Goal: Transaction & Acquisition: Purchase product/service

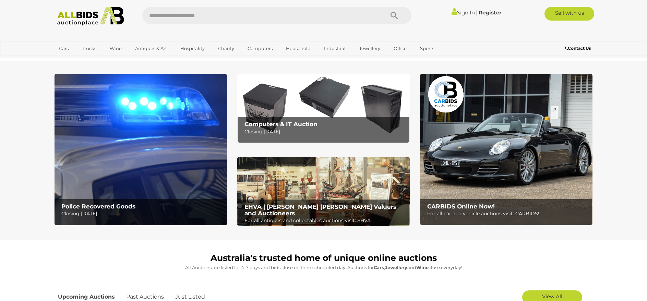
click at [123, 155] on img at bounding box center [141, 149] width 173 height 151
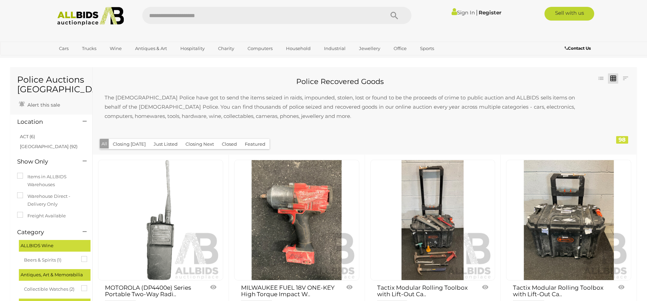
click at [132, 144] on button "Closing [DATE]" at bounding box center [129, 144] width 41 height 11
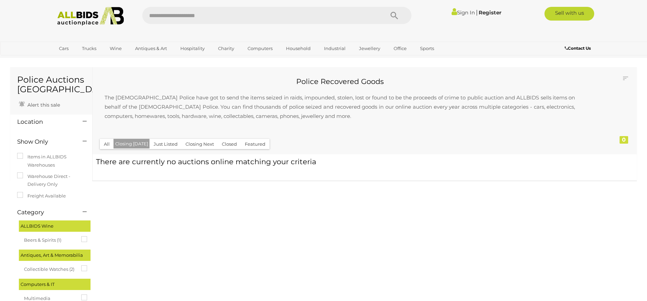
click at [162, 144] on button "Just Listed" at bounding box center [166, 144] width 32 height 11
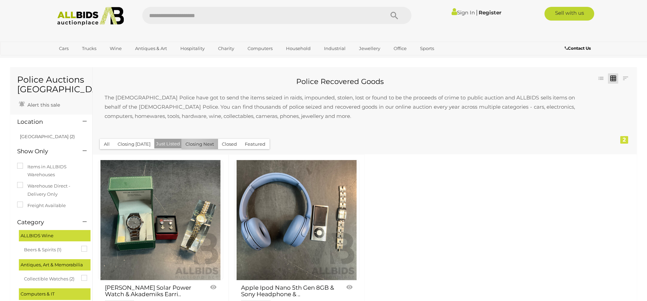
click at [190, 144] on button "Closing Next" at bounding box center [199, 144] width 37 height 11
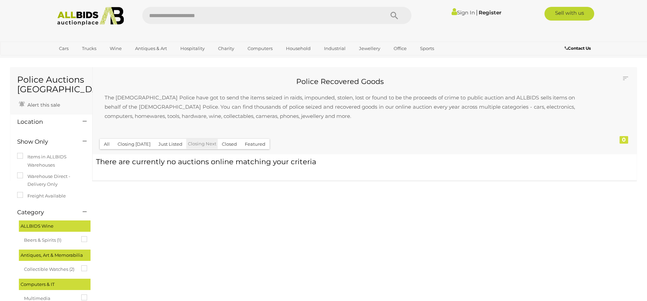
click at [233, 145] on button "Closed" at bounding box center [229, 144] width 23 height 11
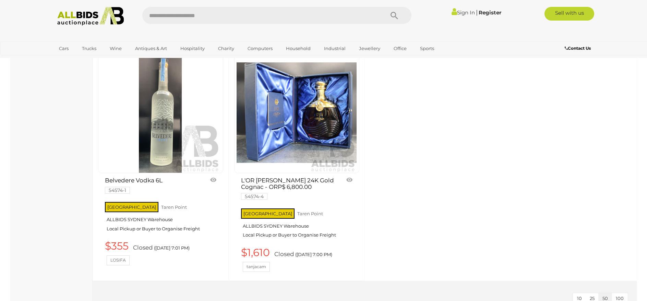
scroll to position [1989, 0]
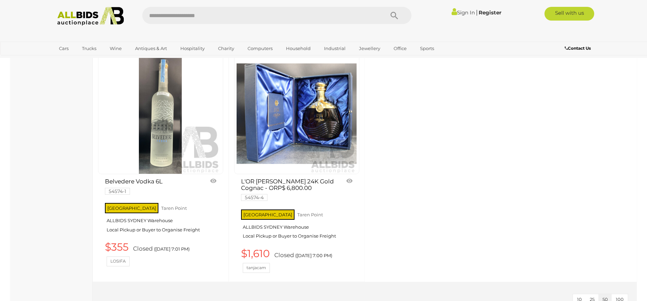
click at [619, 297] on span "100" at bounding box center [620, 299] width 8 height 5
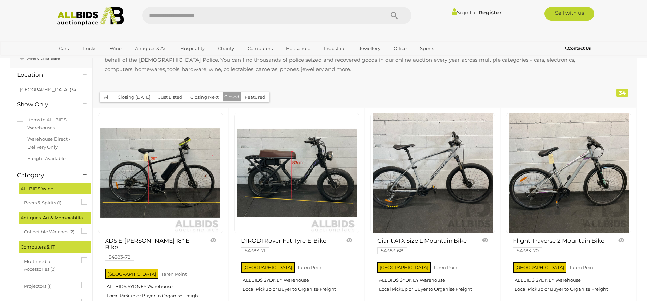
scroll to position [17, 0]
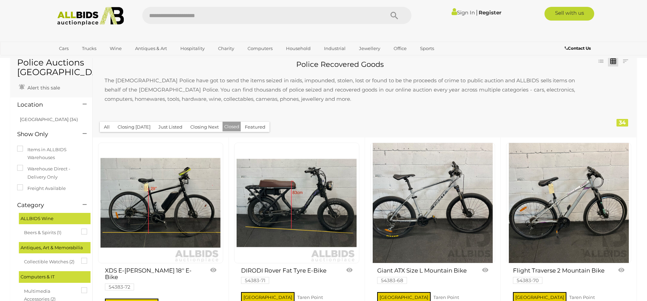
click at [289, 202] on img at bounding box center [297, 203] width 120 height 120
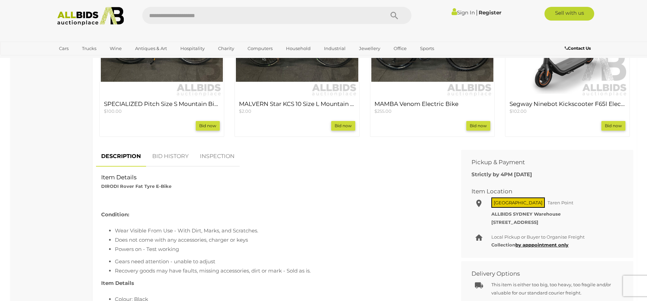
scroll to position [343, 0]
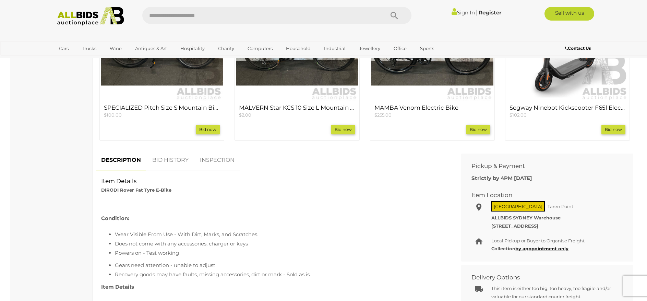
click at [172, 157] on link "BID HISTORY" at bounding box center [170, 160] width 47 height 20
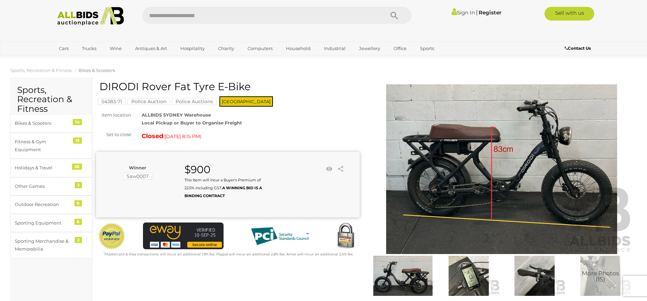
scroll to position [0, 0]
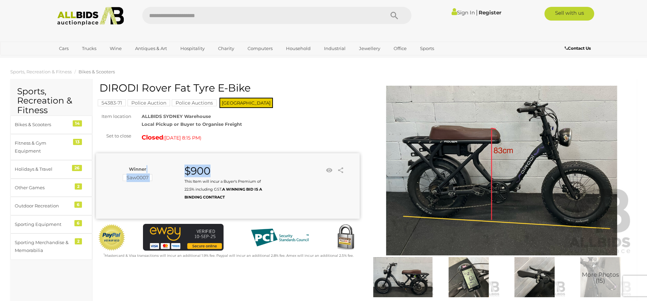
drag, startPoint x: 209, startPoint y: 170, endPoint x: 175, endPoint y: 167, distance: 34.4
click at [175, 167] on div "Winner Saw0007 $900 This Item will incur a Buyer's Premium of 22.5% including G…" at bounding box center [221, 183] width 250 height 36
click at [201, 167] on strong "$900" at bounding box center [198, 171] width 26 height 13
click at [40, 123] on div "Bikes & Scooters" at bounding box center [43, 125] width 57 height 8
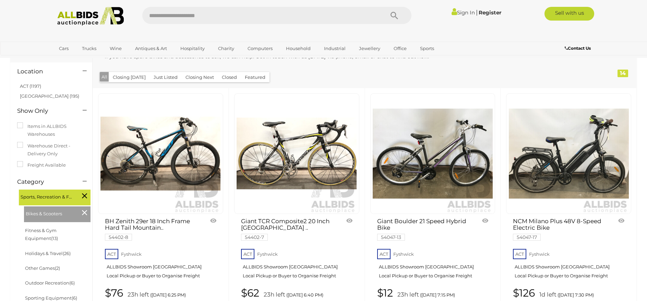
scroll to position [103, 0]
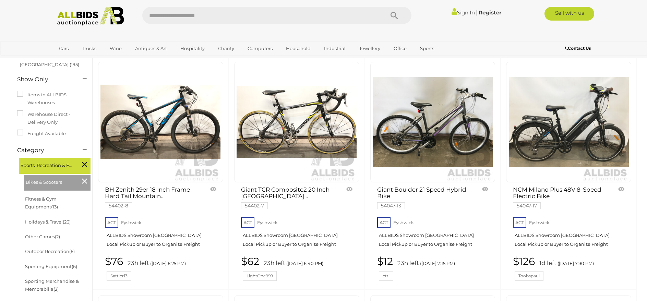
click at [578, 144] on img at bounding box center [569, 122] width 120 height 120
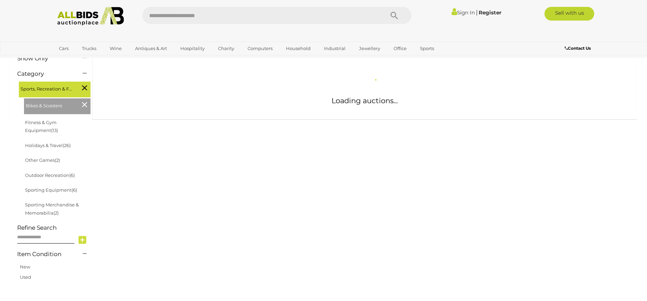
scroll to position [123, 0]
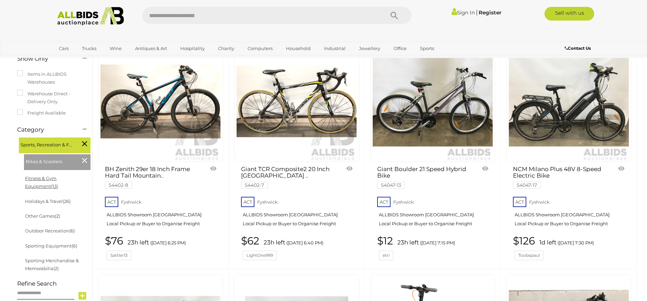
click at [58, 179] on link "Fitness & Gym Equipment (13)" at bounding box center [41, 182] width 33 height 13
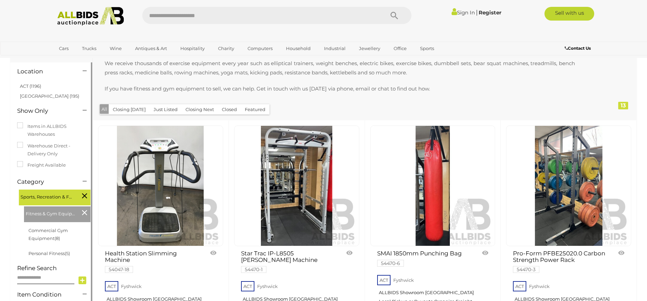
scroll to position [69, 0]
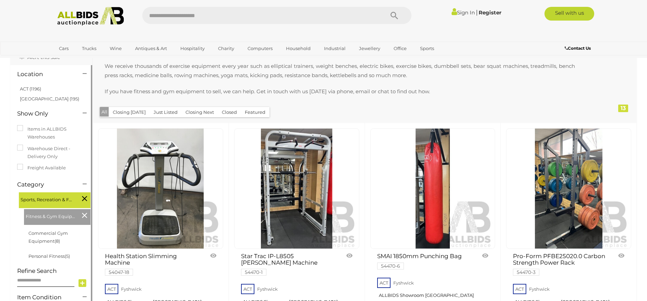
click at [86, 216] on icon at bounding box center [84, 215] width 5 height 9
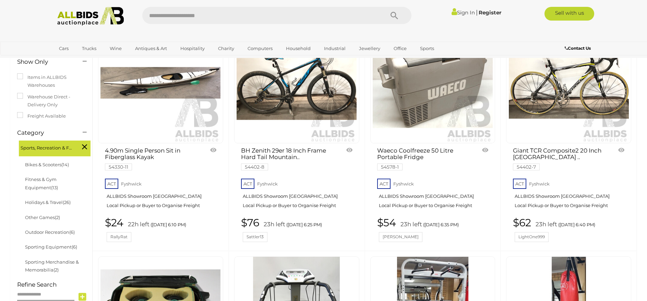
scroll to position [108, 0]
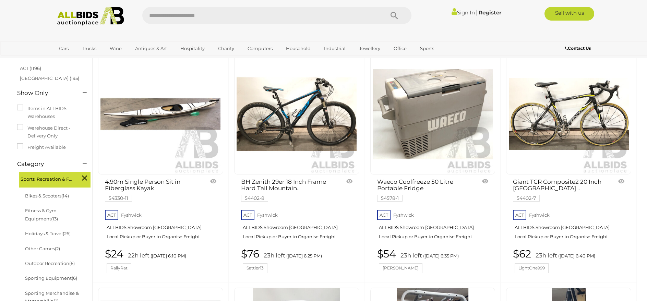
click at [85, 179] on icon at bounding box center [84, 178] width 5 height 9
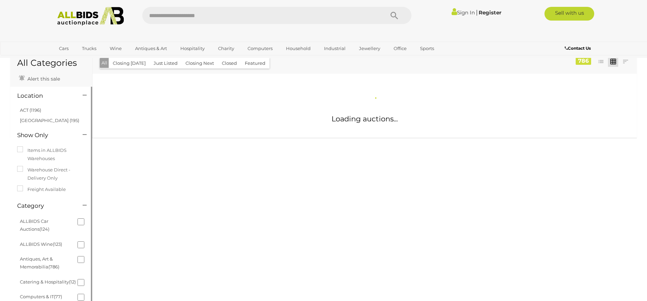
scroll to position [69, 0]
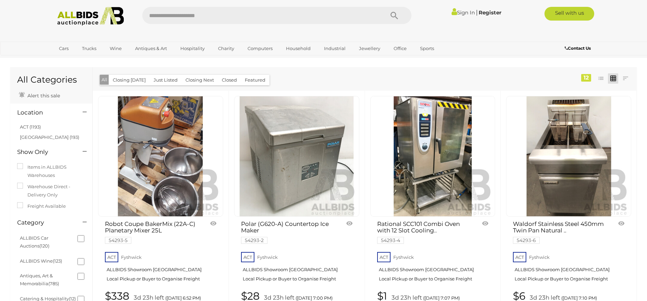
click at [137, 78] on button "Closing [DATE]" at bounding box center [129, 80] width 41 height 11
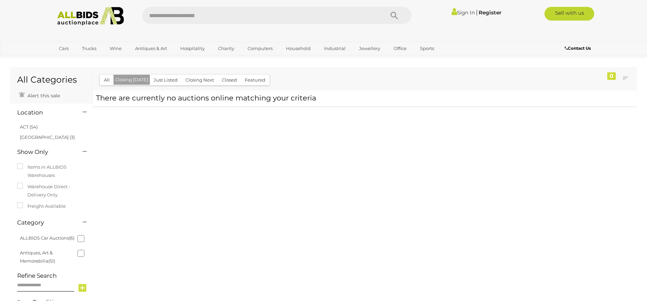
click at [140, 82] on button "Closing [DATE]" at bounding box center [132, 80] width 36 height 10
click at [108, 79] on button "All" at bounding box center [107, 80] width 14 height 11
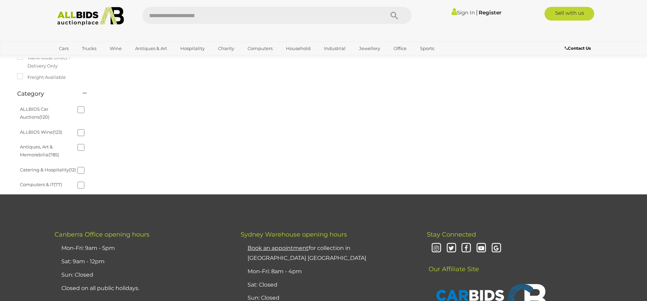
scroll to position [137, 0]
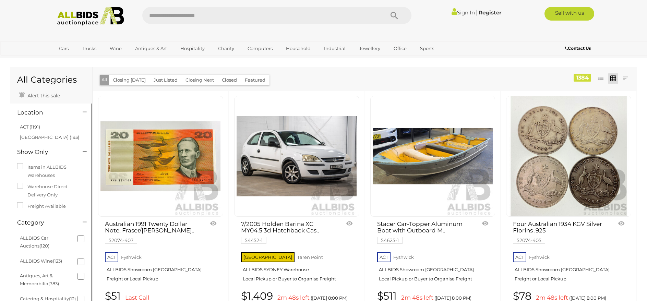
click at [45, 172] on label "Items in ALLBIDS Warehouses" at bounding box center [51, 171] width 68 height 16
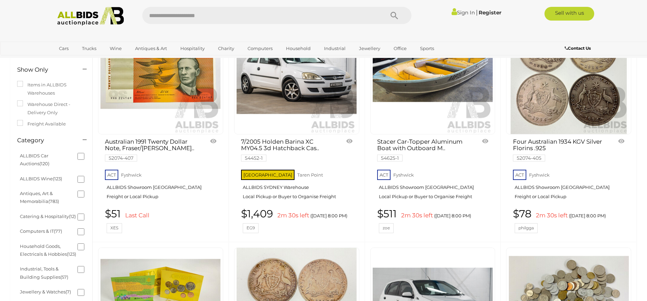
scroll to position [34, 0]
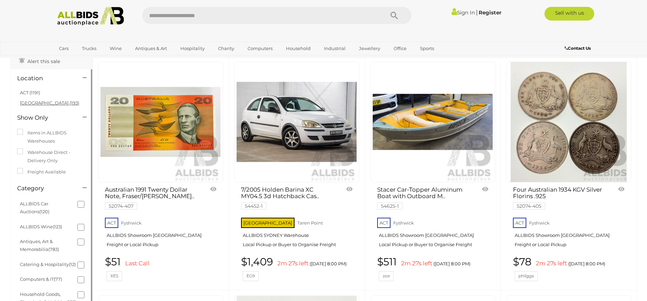
click at [31, 105] on link "[GEOGRAPHIC_DATA] (193)" at bounding box center [49, 102] width 59 height 5
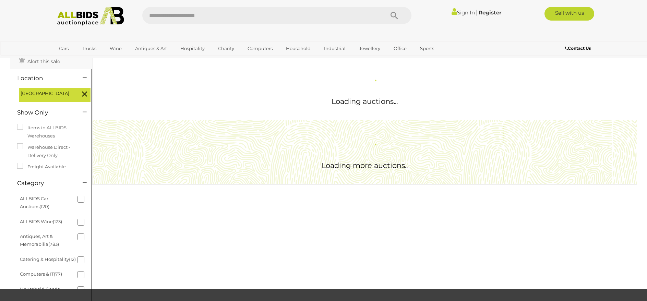
scroll to position [0, 0]
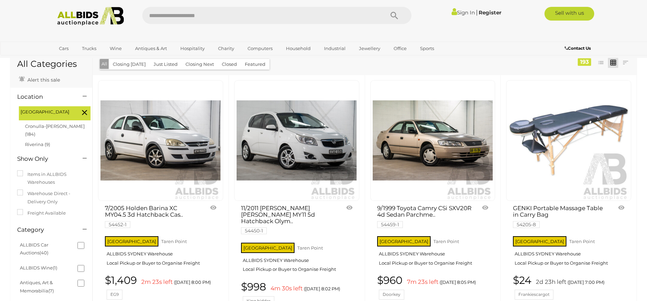
scroll to position [34, 0]
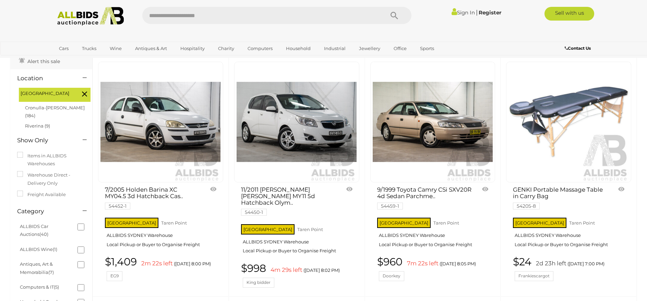
click at [76, 219] on li "ALLBIDS Car Auctions (40)" at bounding box center [52, 230] width 67 height 23
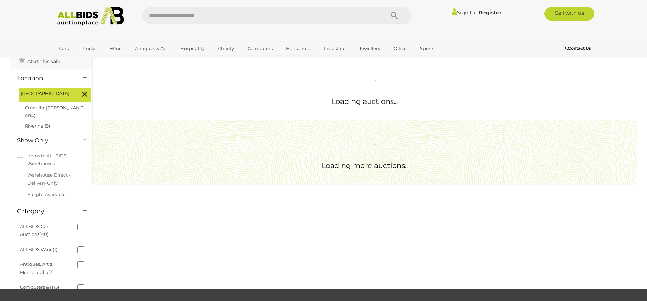
scroll to position [0, 0]
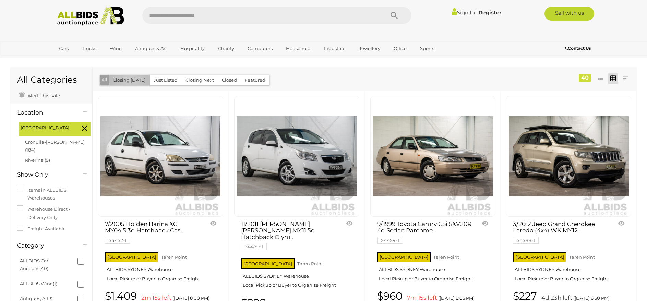
click at [130, 80] on button "Closing [DATE]" at bounding box center [129, 80] width 41 height 11
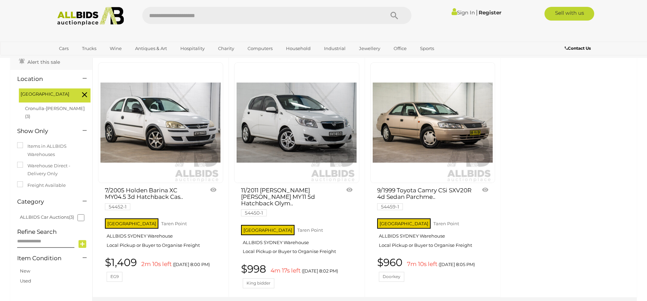
scroll to position [34, 0]
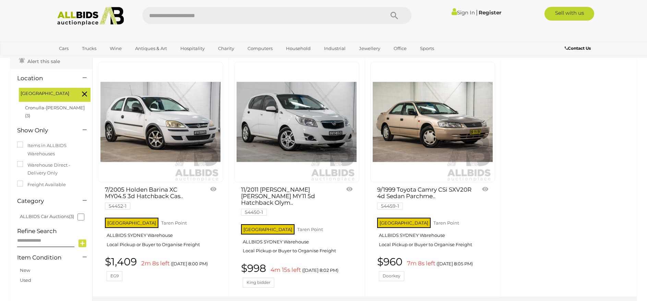
click at [84, 95] on icon at bounding box center [84, 94] width 5 height 9
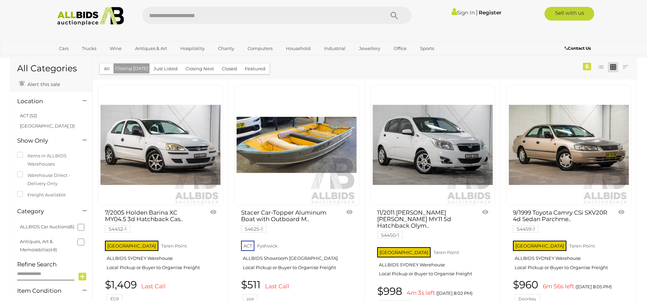
scroll to position [0, 0]
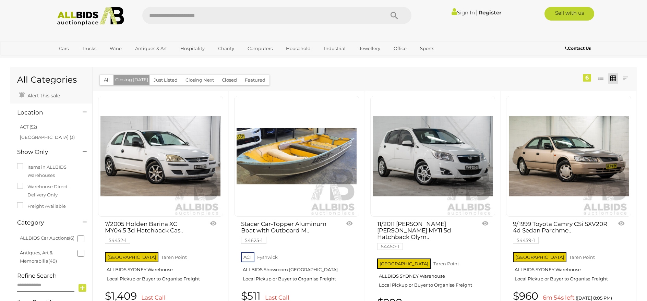
click at [204, 78] on button "Closing Next" at bounding box center [199, 80] width 37 height 11
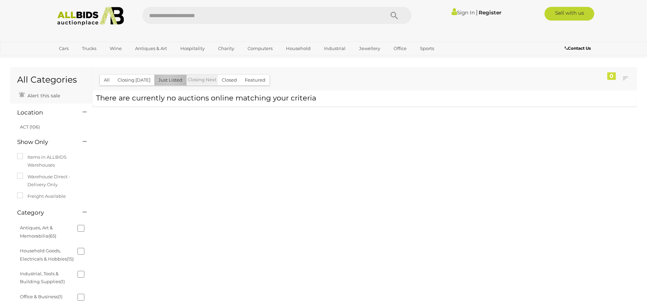
click at [166, 81] on button "Just Listed" at bounding box center [170, 80] width 32 height 11
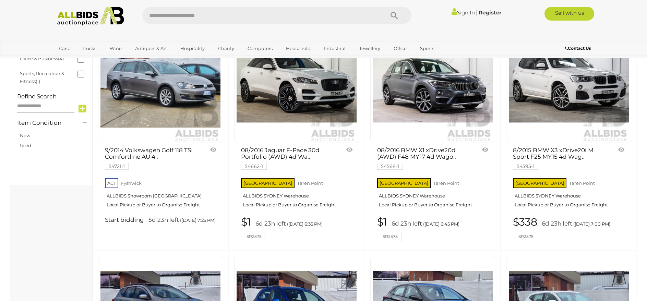
scroll to position [309, 0]
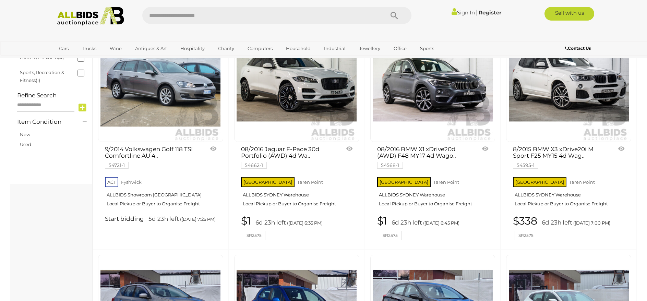
click at [322, 100] on img at bounding box center [297, 82] width 120 height 120
